Goal: Use online tool/utility: Utilize a website feature to perform a specific function

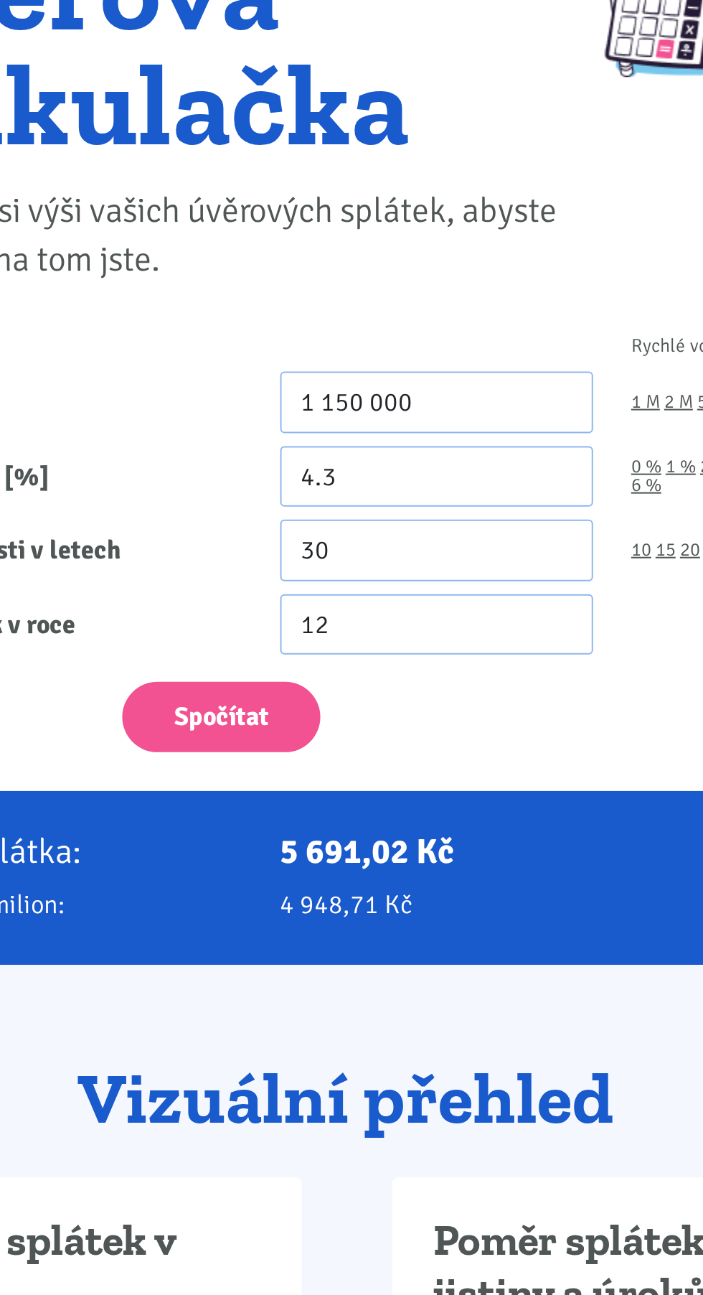
scroll to position [3, 0]
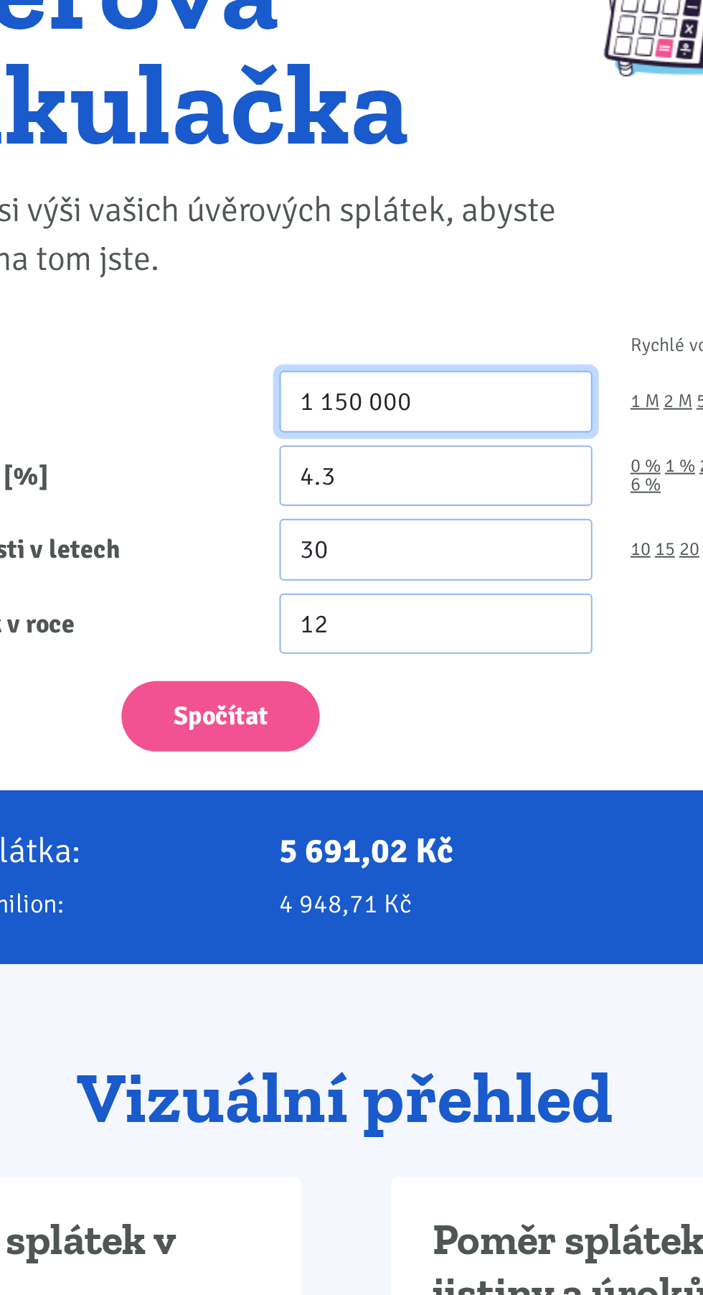
click at [433, 350] on input "1 150 000" at bounding box center [397, 351] width 156 height 31
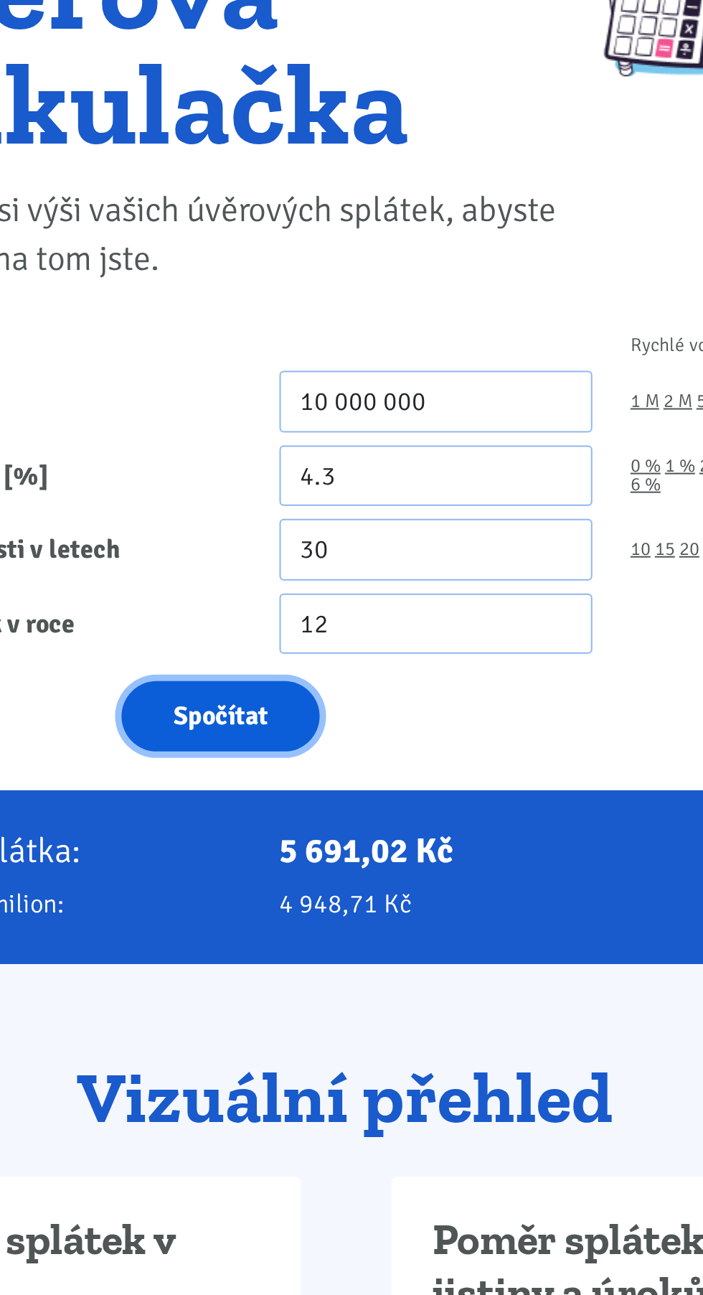
click at [312, 512] on button "Spočítat" at bounding box center [289, 508] width 99 height 35
type input "10000000"
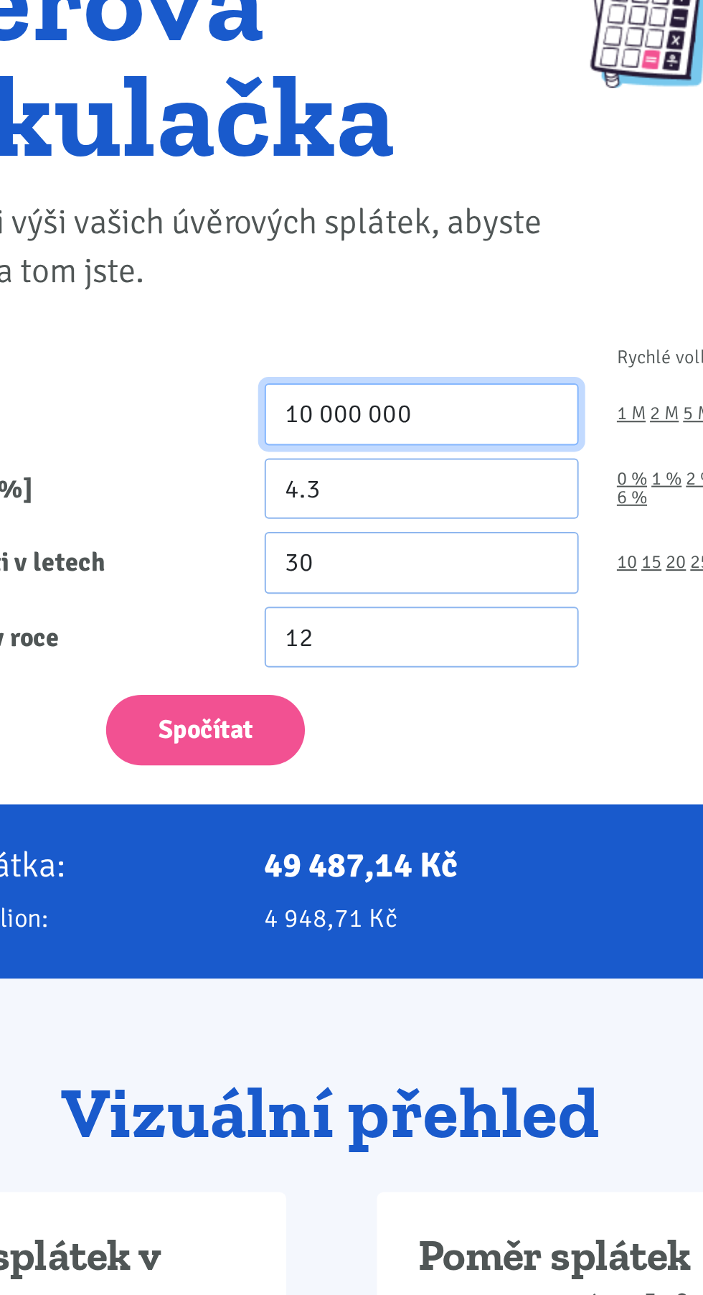
click at [436, 363] on input "10 000 000" at bounding box center [397, 354] width 156 height 31
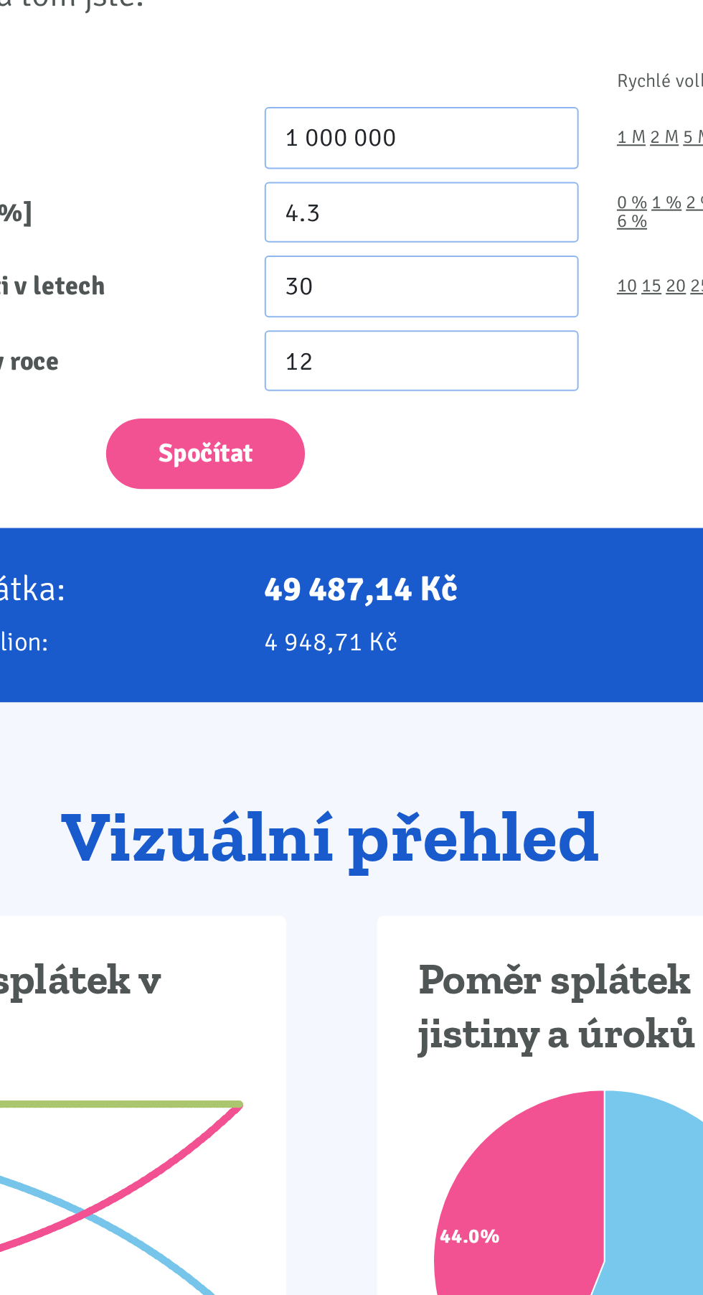
click at [291, 511] on button "Spočítat" at bounding box center [289, 511] width 99 height 35
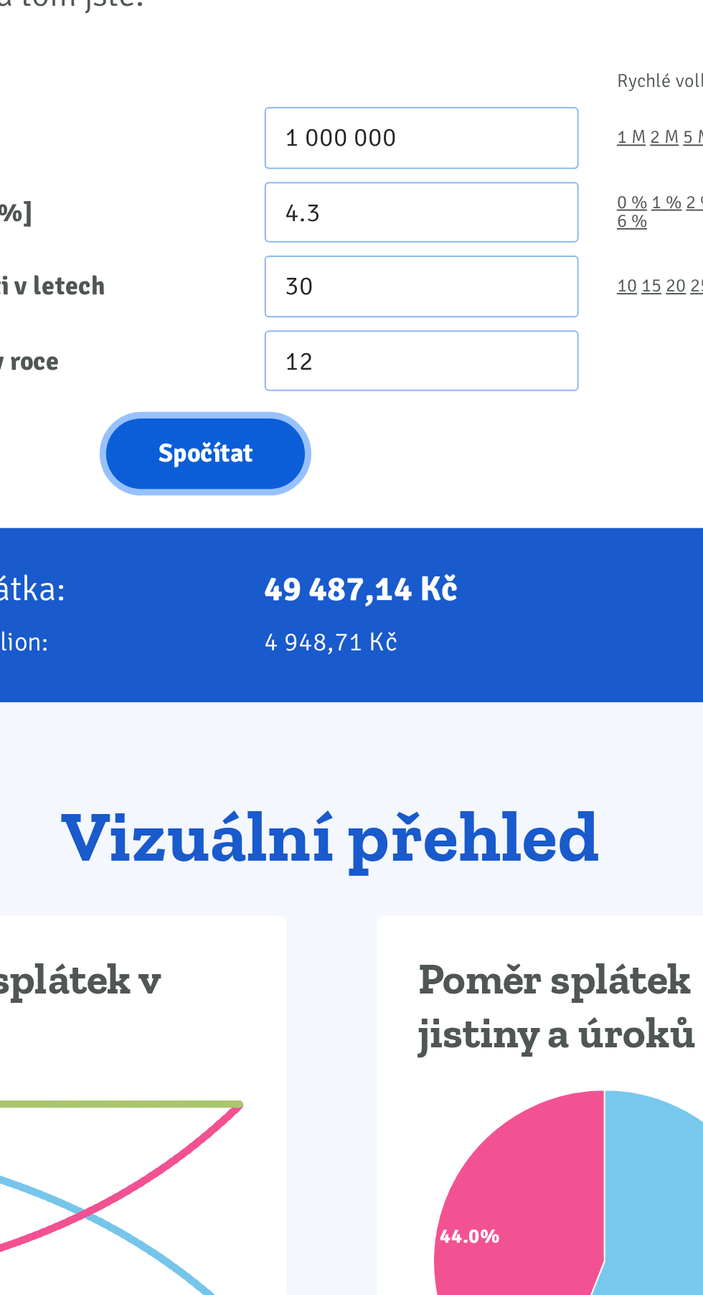
type input "1000000"
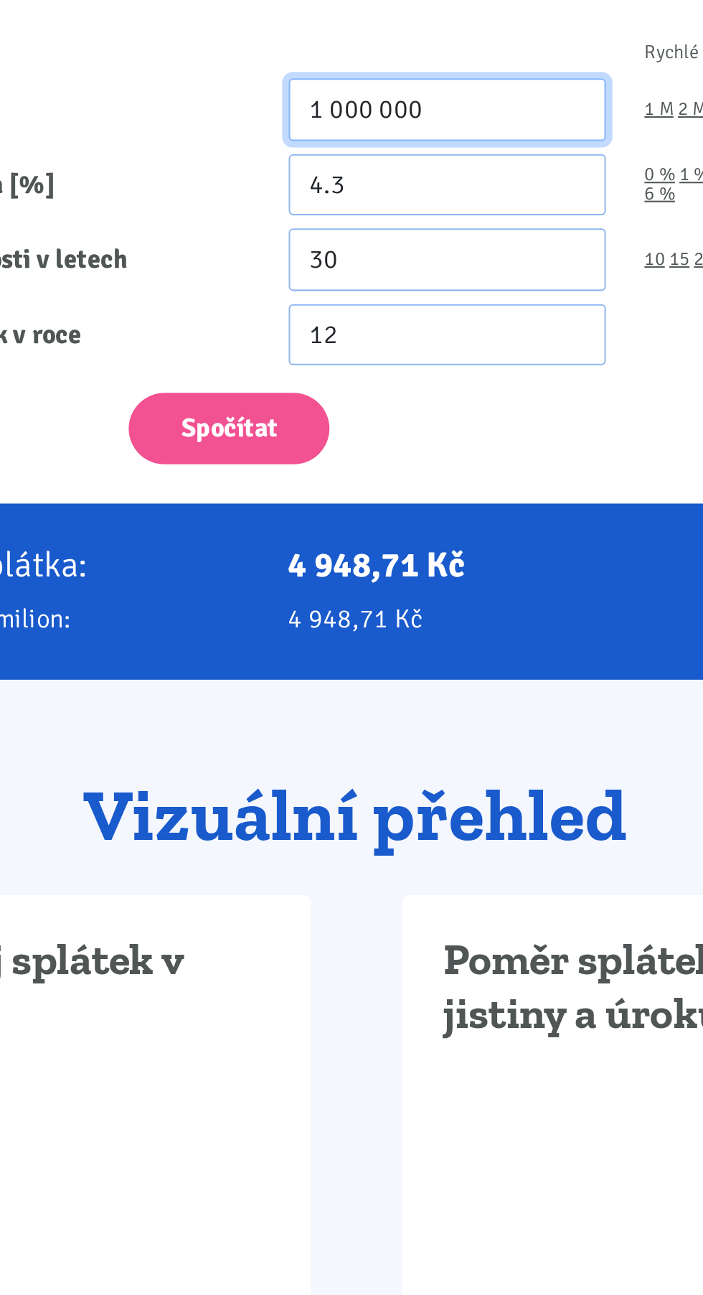
click at [334, 345] on input "1 000 000" at bounding box center [397, 354] width 156 height 31
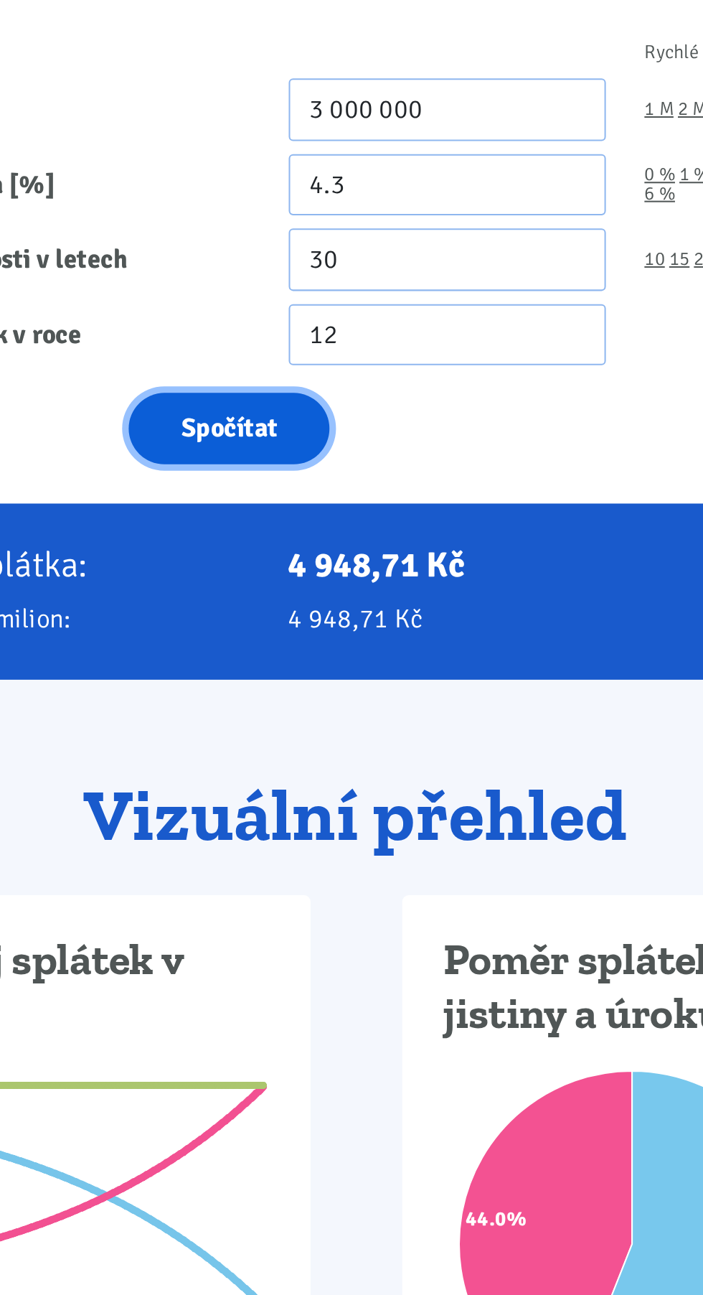
click at [276, 506] on button "Spočítat" at bounding box center [289, 511] width 99 height 35
type input "3000000"
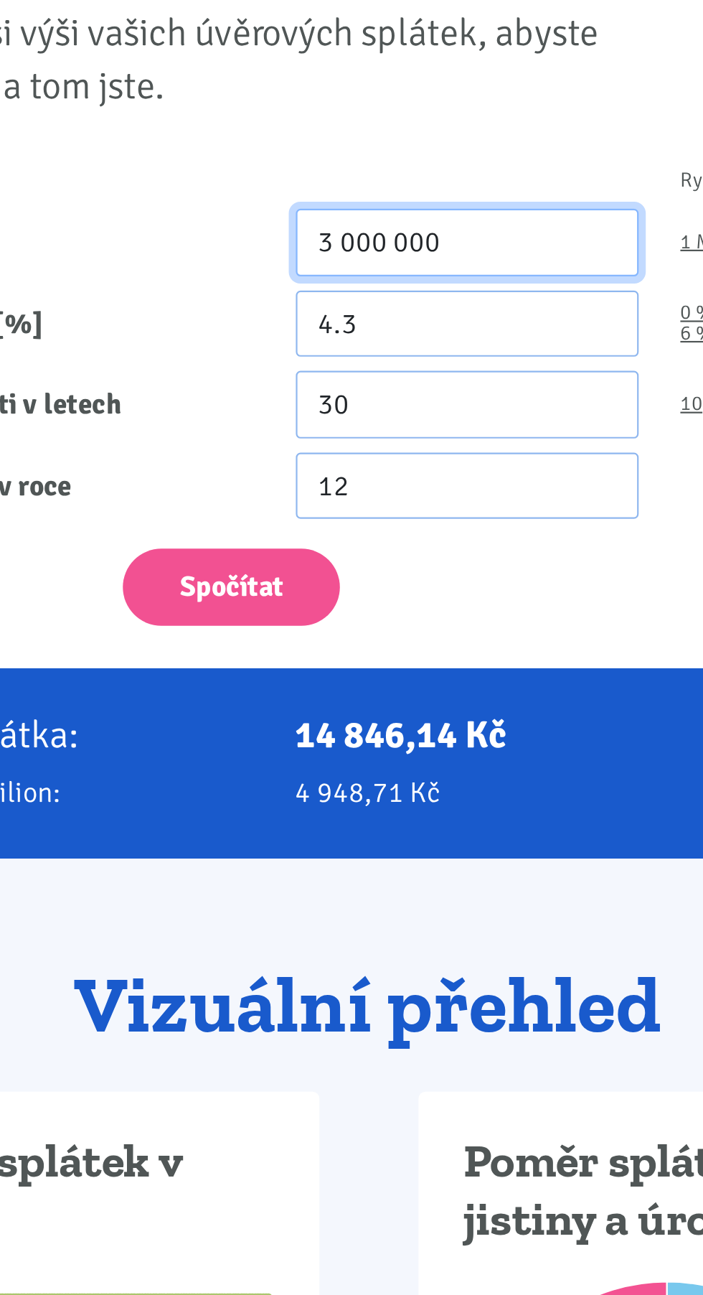
click at [332, 347] on input "3 000 000" at bounding box center [397, 354] width 156 height 31
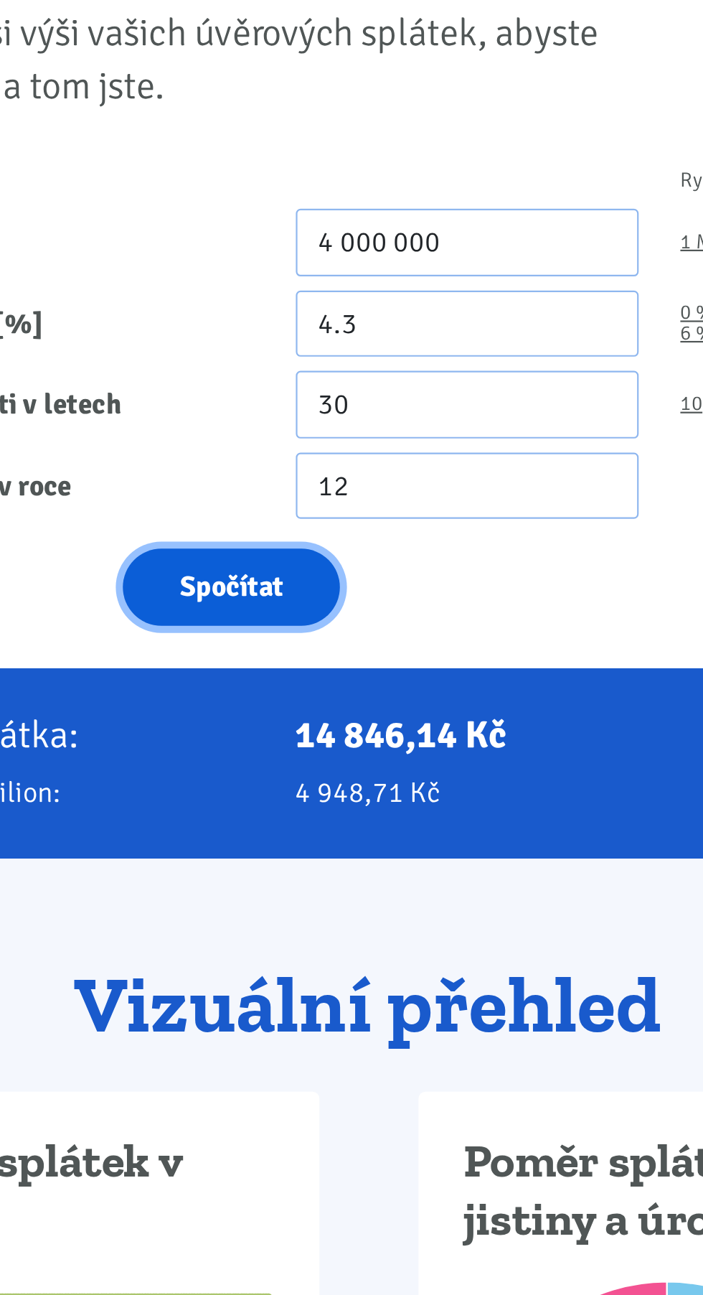
click at [275, 507] on button "Spočítat" at bounding box center [289, 511] width 99 height 35
type input "4000000"
